Goal: Transaction & Acquisition: Purchase product/service

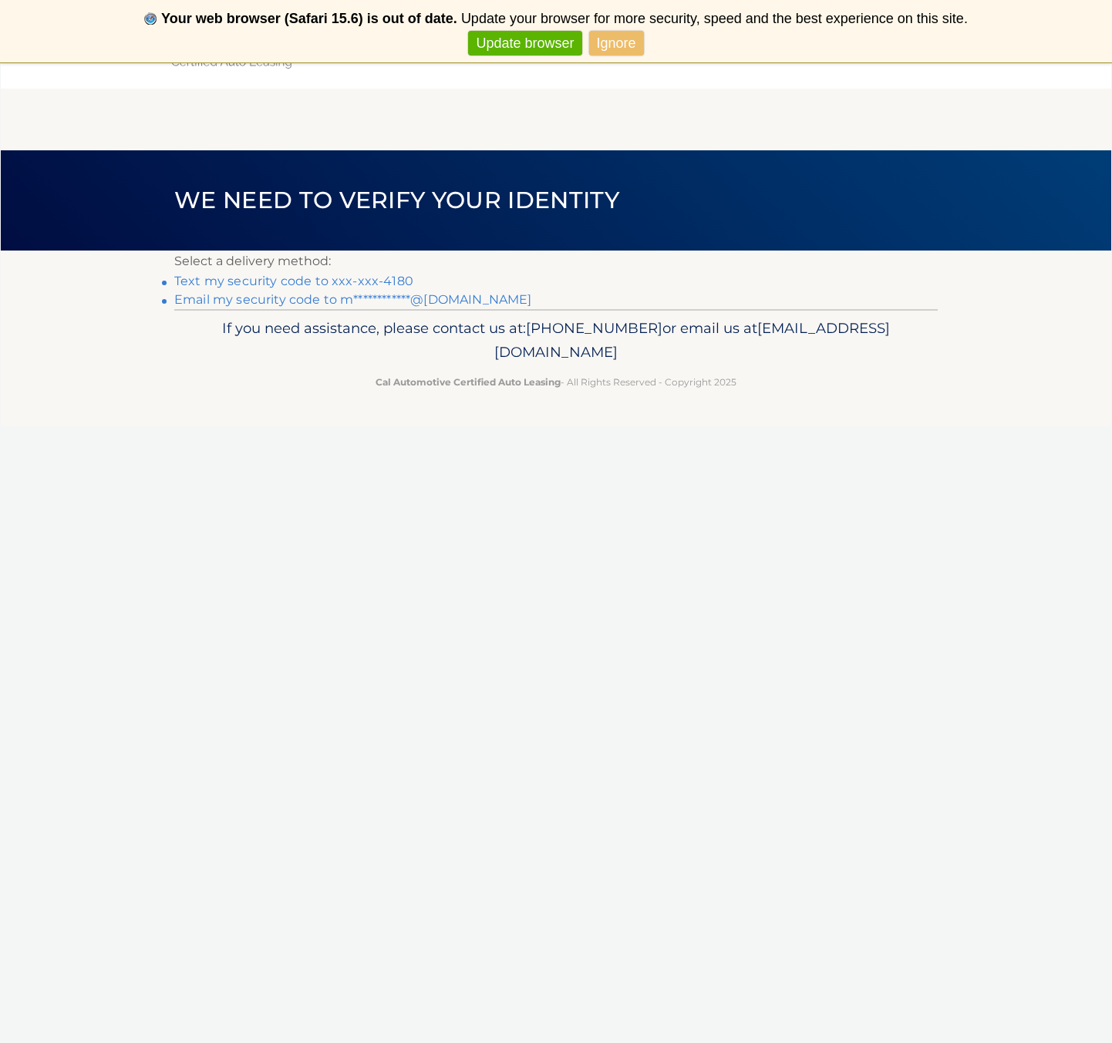
click at [351, 283] on link "Text my security code to xxx-xxx-4180" at bounding box center [293, 281] width 239 height 15
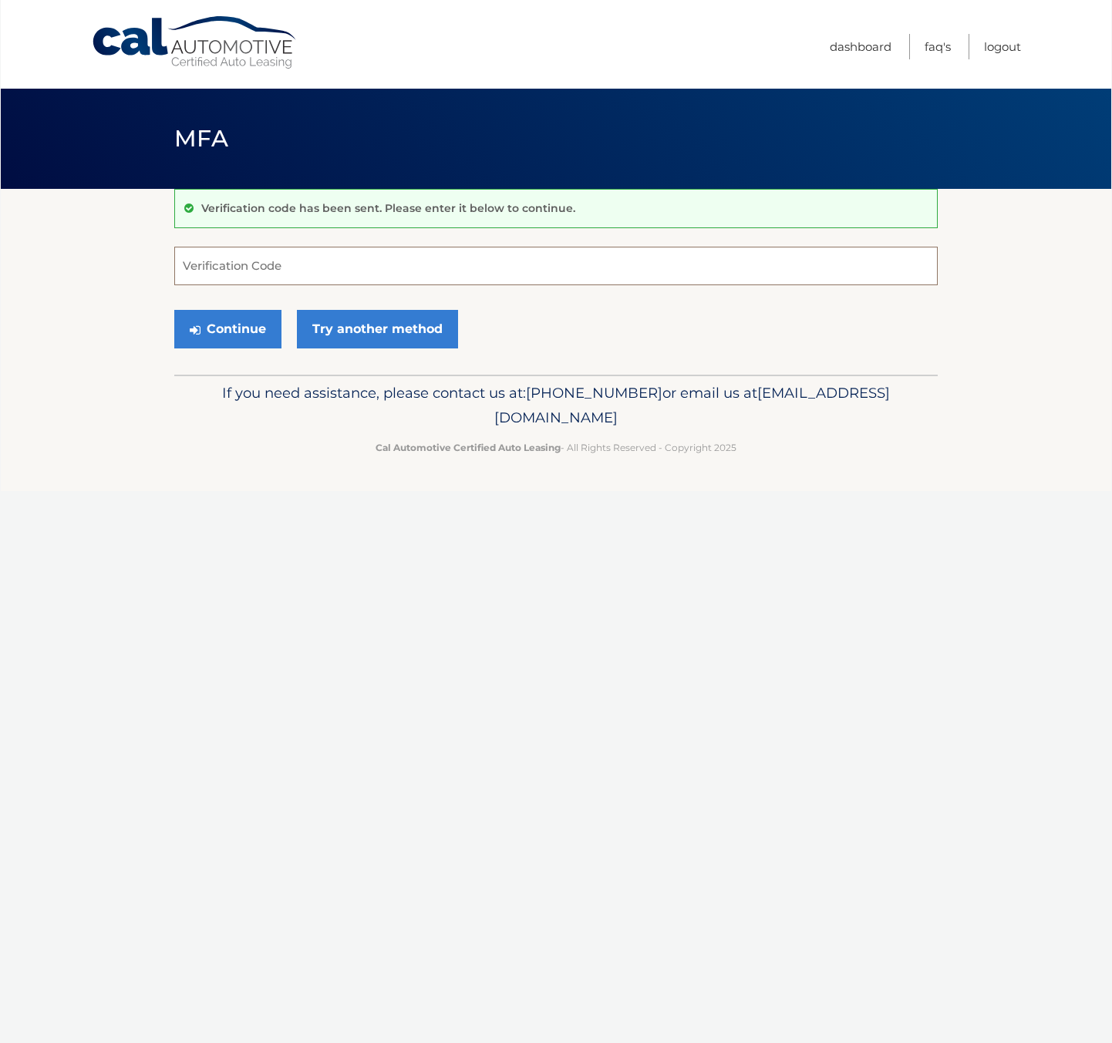
click at [558, 279] on input "Verification Code" at bounding box center [555, 266] width 763 height 39
type input "181318"
click at [236, 329] on button "Continue" at bounding box center [227, 329] width 107 height 39
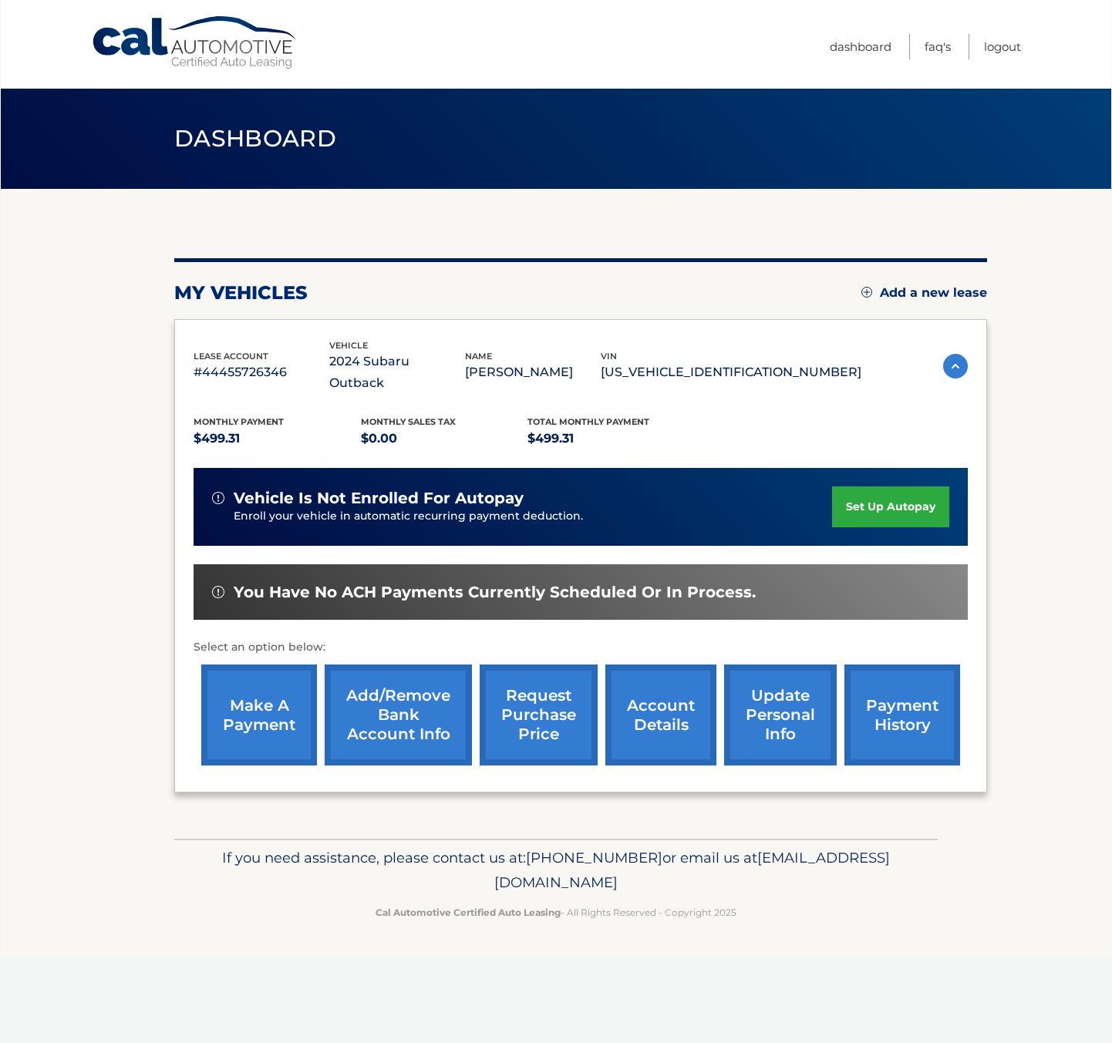
click at [262, 674] on link "make a payment" at bounding box center [259, 715] width 116 height 101
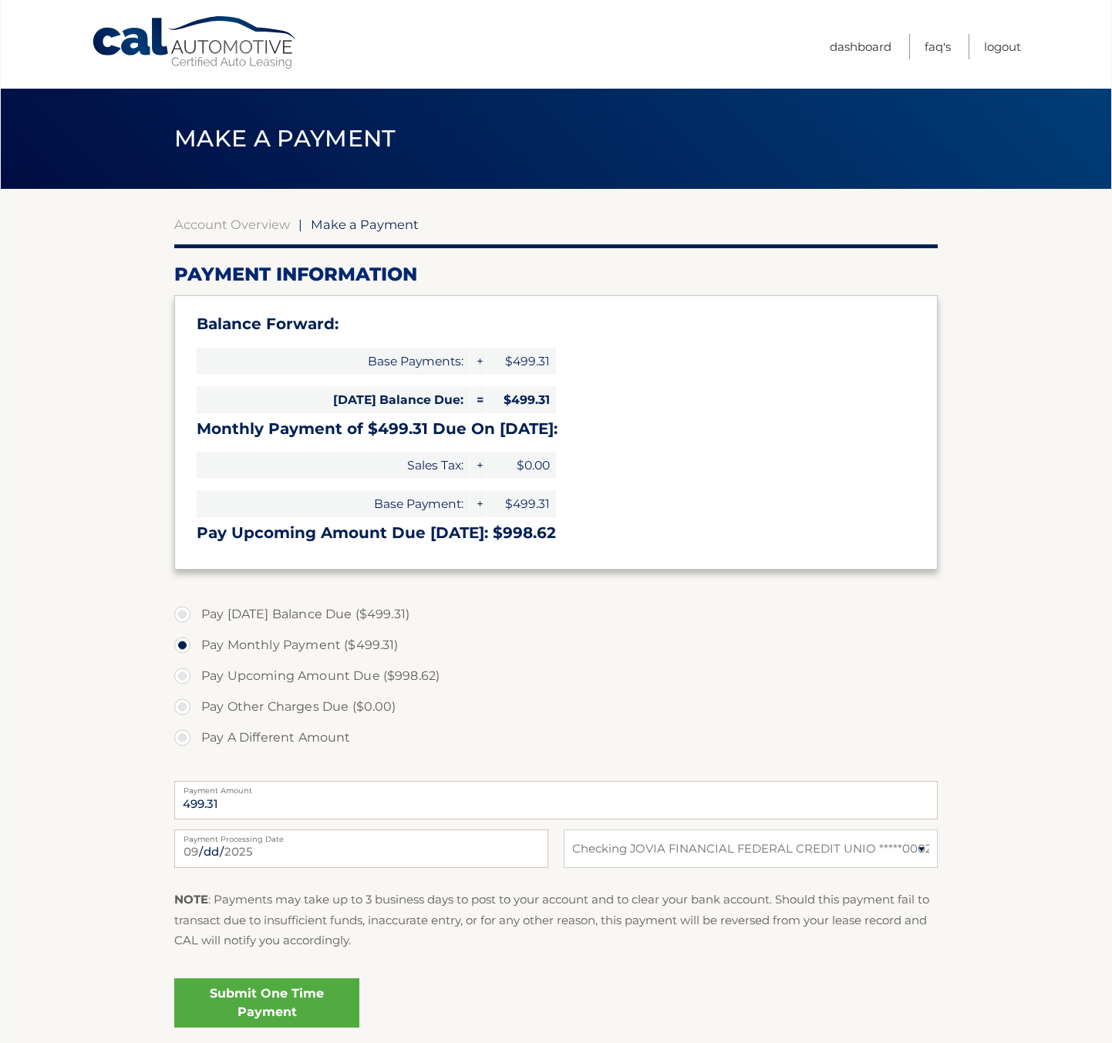
select select "NDI1NzE0YjEtN2NmOS00NTdkLWE5Y2ItMzcyMzAzMzM1ODY0"
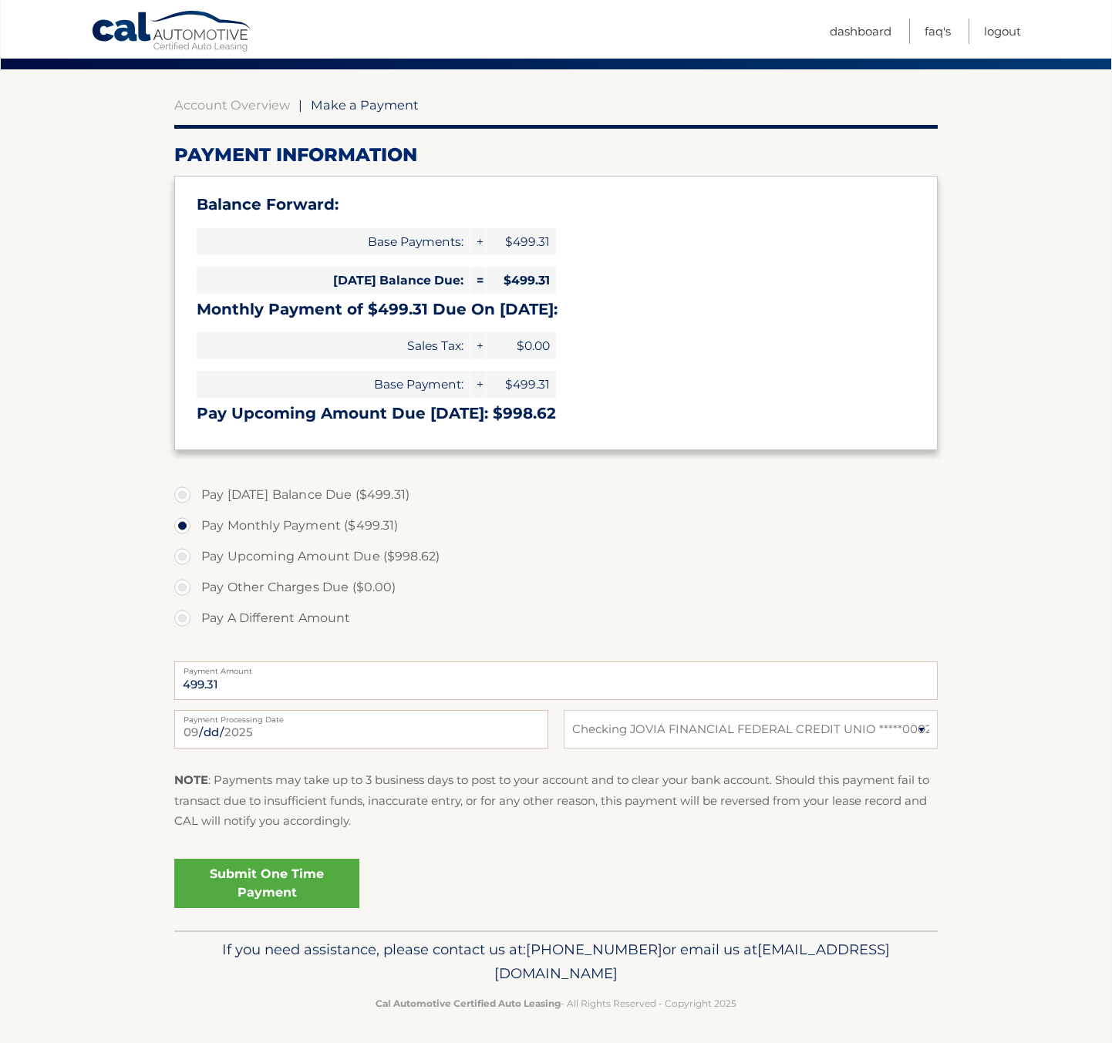
scroll to position [119, 0]
click at [294, 875] on link "Submit One Time Payment" at bounding box center [266, 884] width 185 height 49
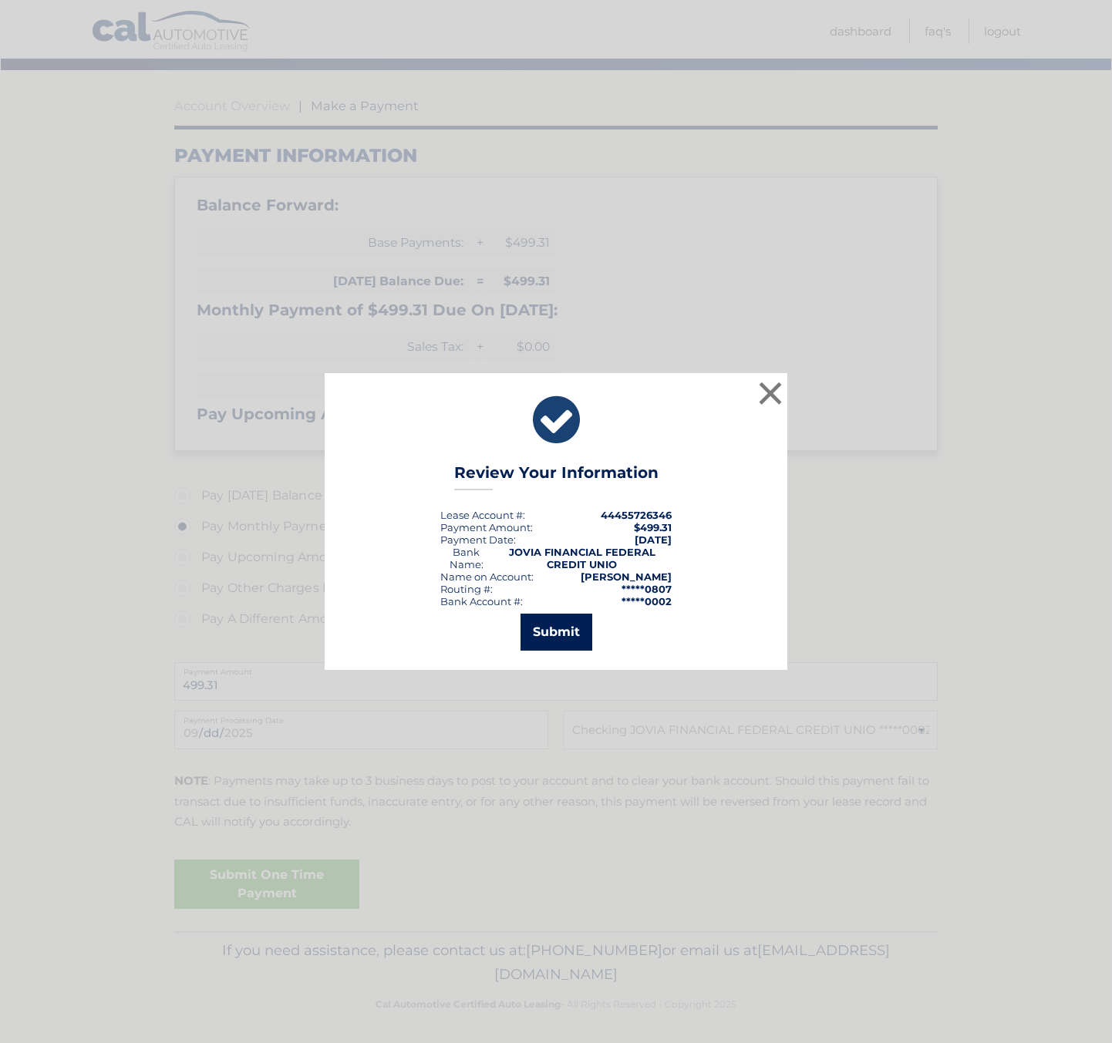
click at [561, 627] on button "Submit" at bounding box center [557, 632] width 72 height 37
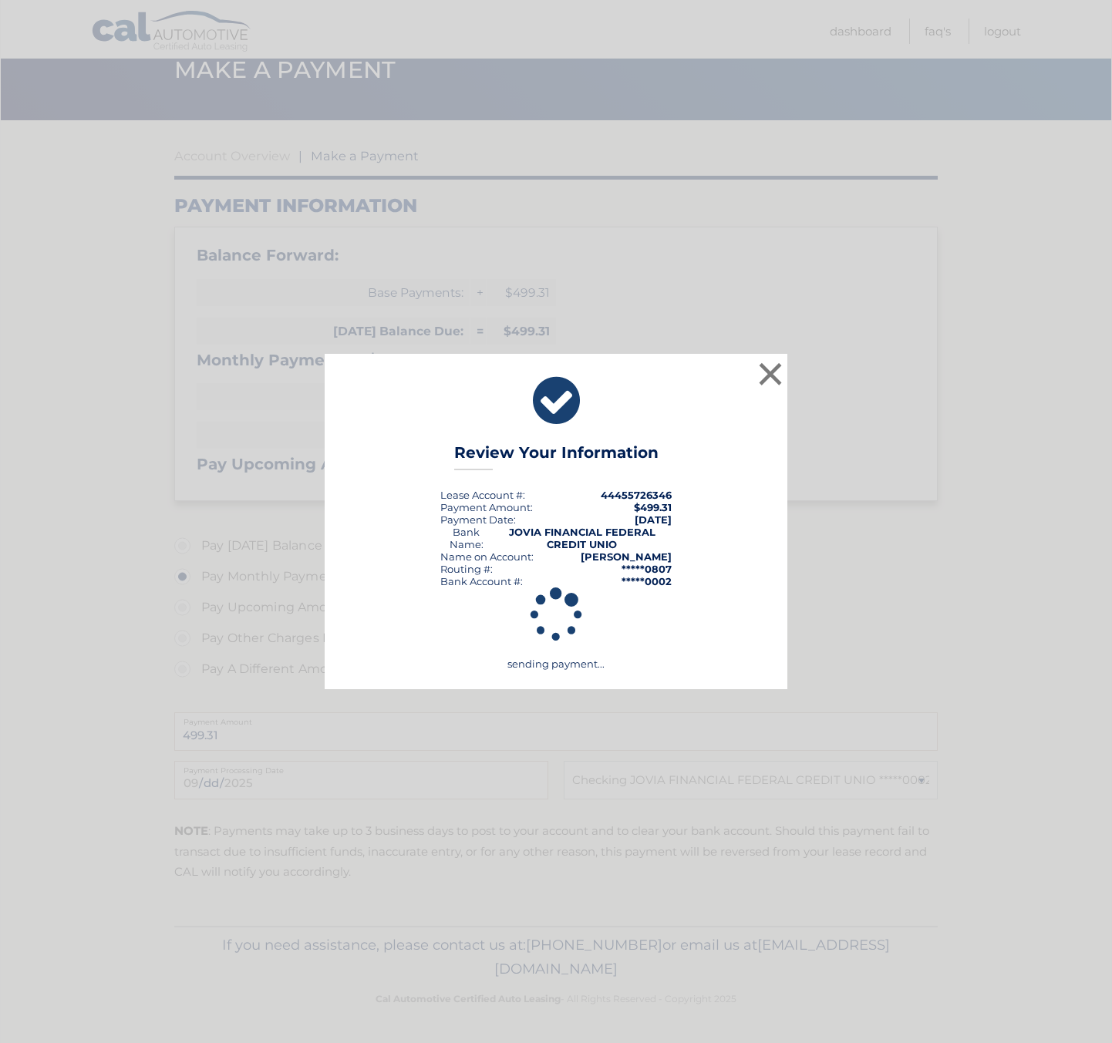
scroll to position [63, 0]
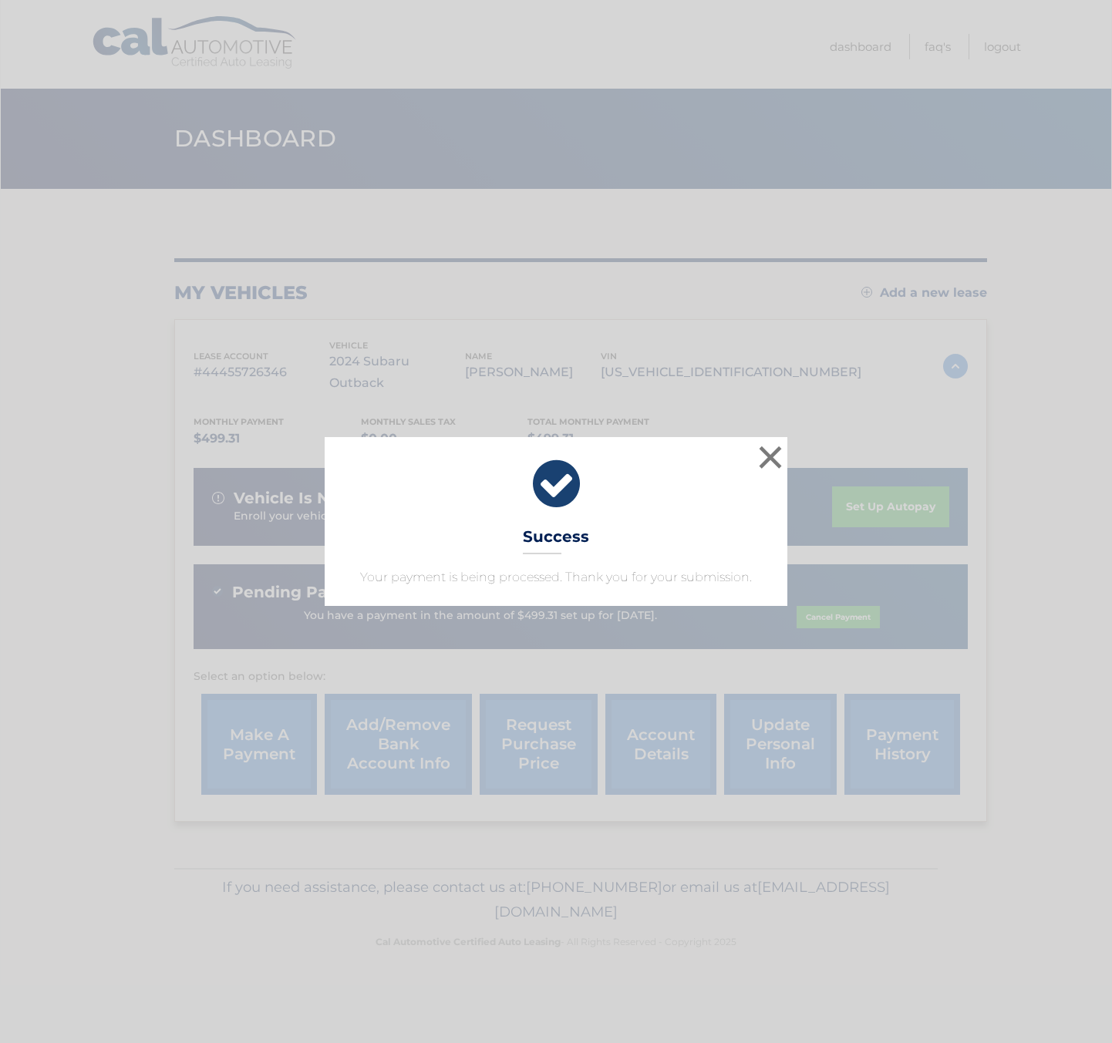
click at [770, 459] on button "×" at bounding box center [770, 457] width 31 height 31
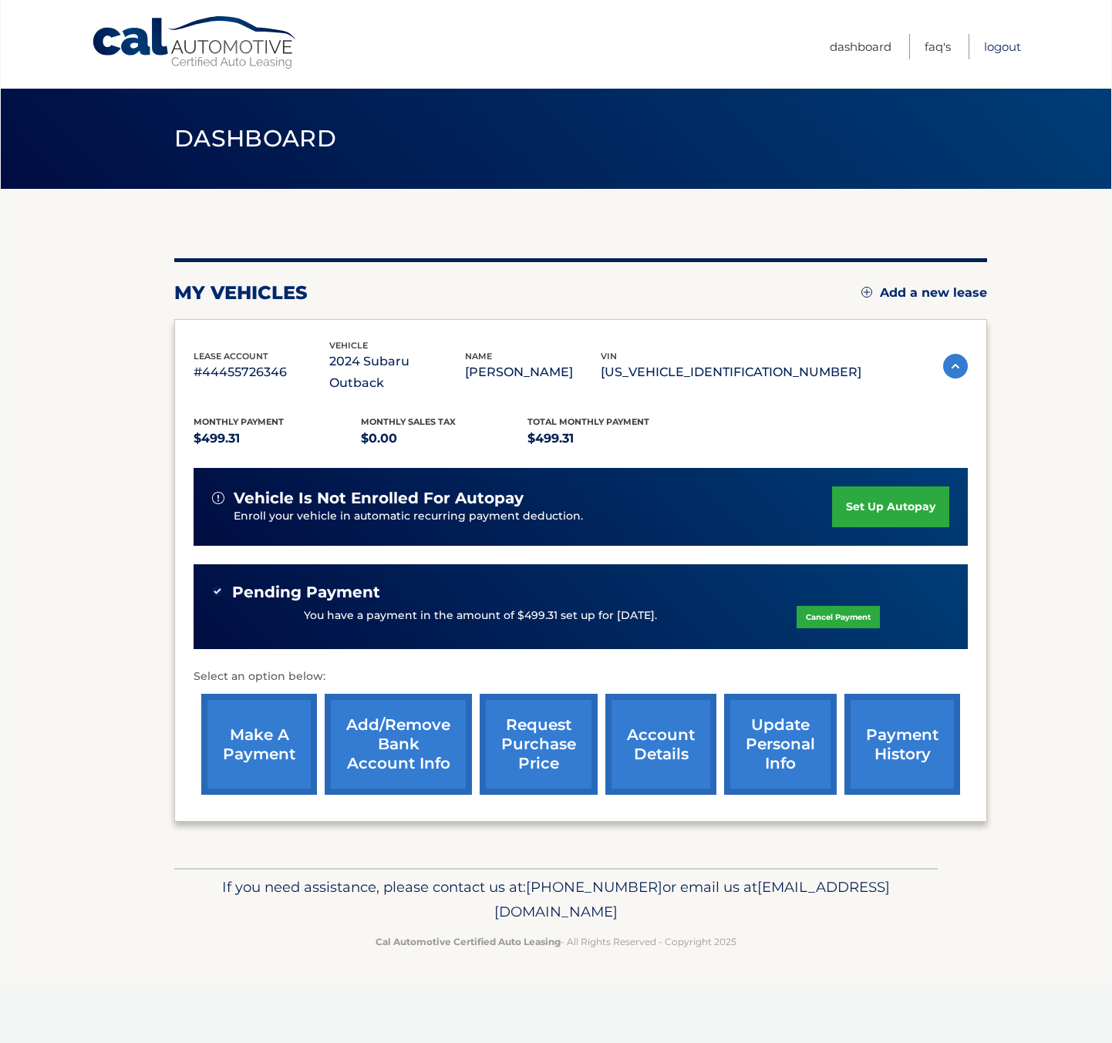
click at [999, 49] on link "Logout" at bounding box center [1002, 46] width 37 height 25
